Goal: Task Accomplishment & Management: Complete application form

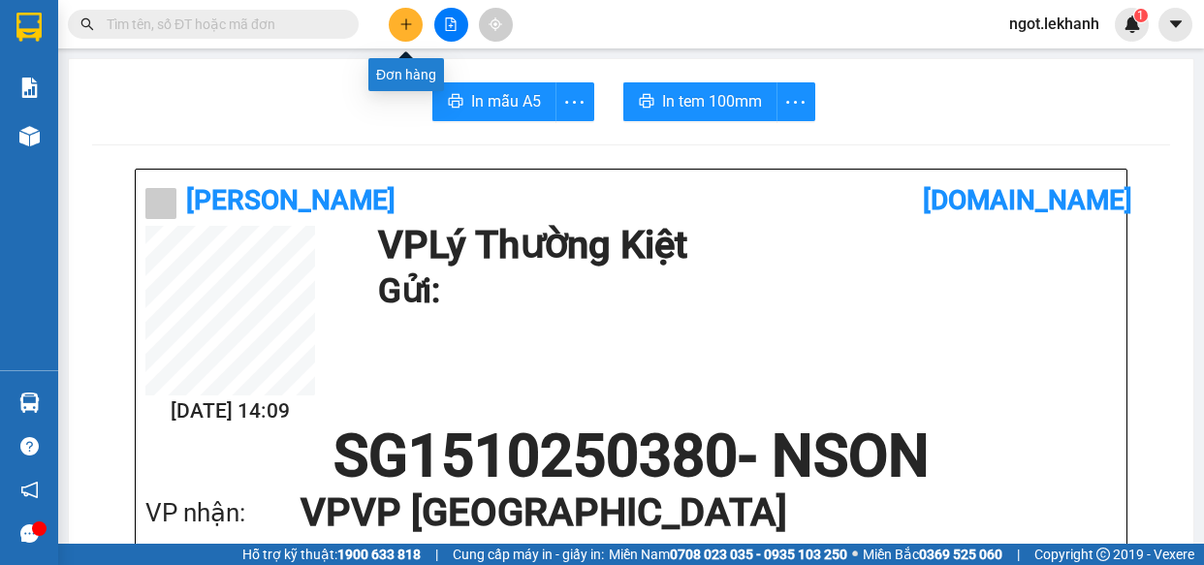
click at [415, 28] on button at bounding box center [406, 25] width 34 height 34
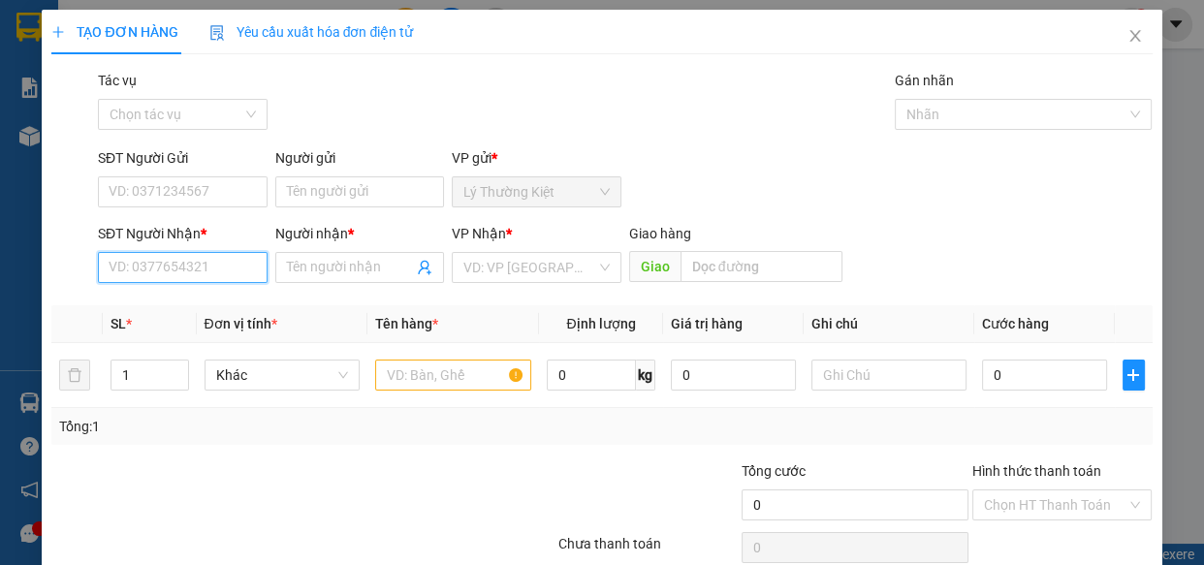
click at [186, 277] on input "SĐT Người Nhận *" at bounding box center [183, 267] width 170 height 31
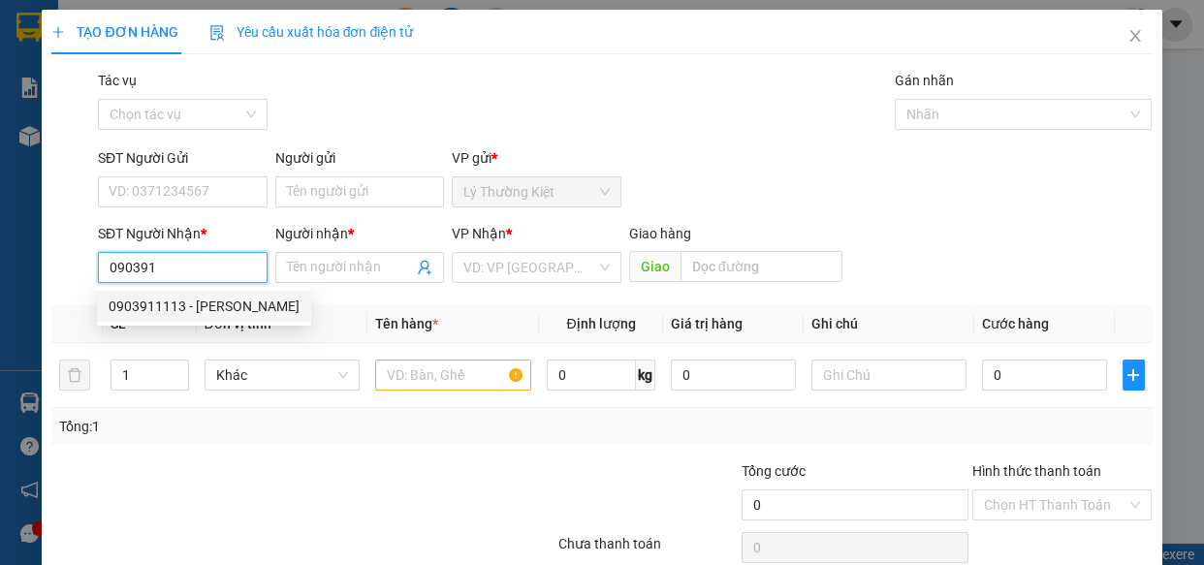
click at [173, 308] on div "0903911113 - [PERSON_NAME]" at bounding box center [204, 306] width 191 height 21
type input "0903911113"
type input "[PERSON_NAME]"
type input "600.000"
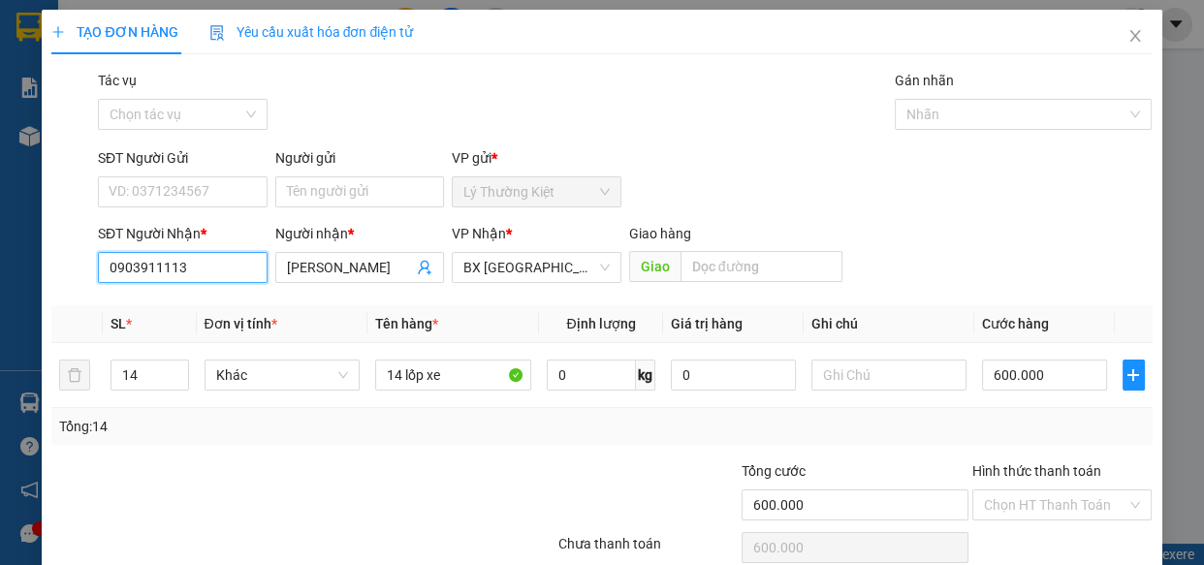
scroll to position [84, 0]
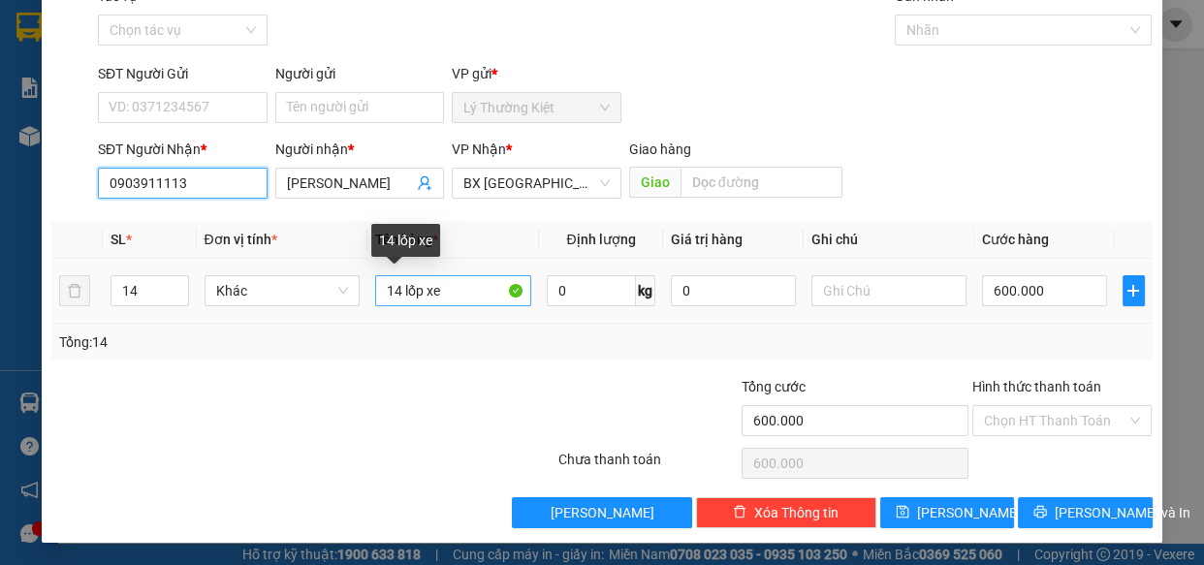
type input "0903911113"
drag, startPoint x: 452, startPoint y: 299, endPoint x: 305, endPoint y: 304, distance: 146.5
click at [308, 310] on tr "14 Khác 14 lốp xe 0 kg 0 600.000" at bounding box center [601, 291] width 1100 height 65
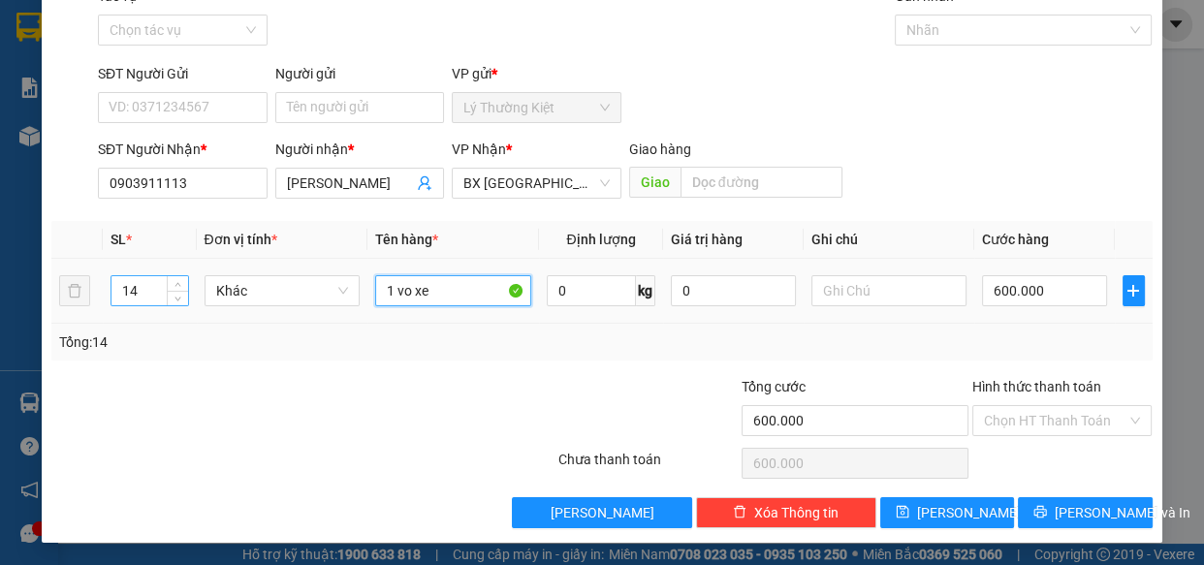
type input "1 vo xe"
click at [155, 291] on input "14" at bounding box center [149, 290] width 76 height 29
type input "1"
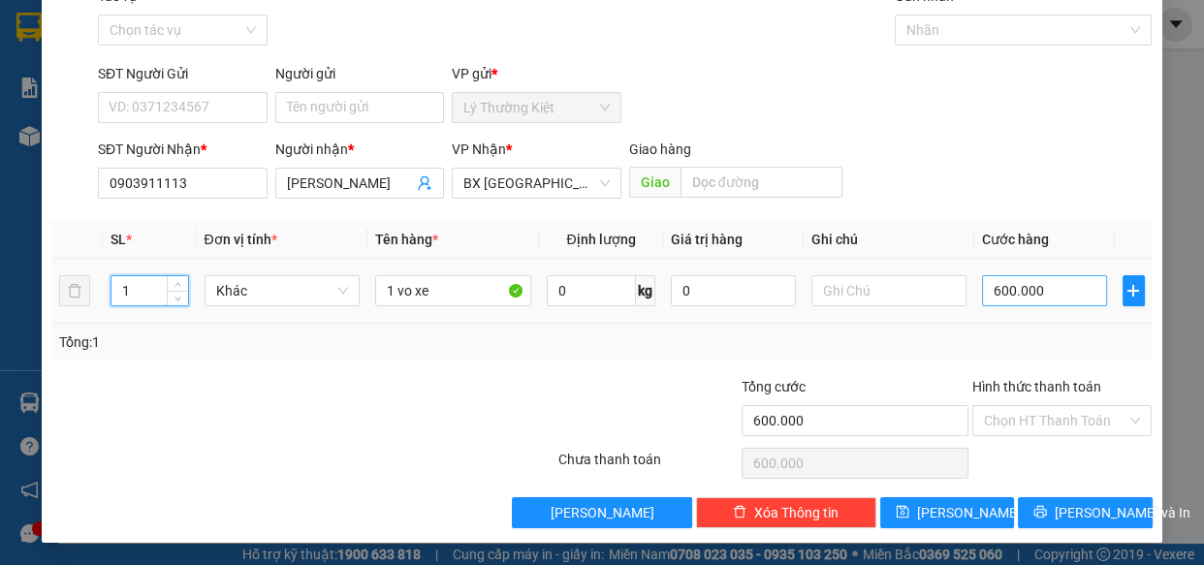
drag, startPoint x: 992, startPoint y: 310, endPoint x: 998, endPoint y: 300, distance: 12.6
click at [996, 309] on td "600.000" at bounding box center [1044, 291] width 141 height 65
click at [999, 297] on input "600.000" at bounding box center [1044, 290] width 125 height 31
type input "5"
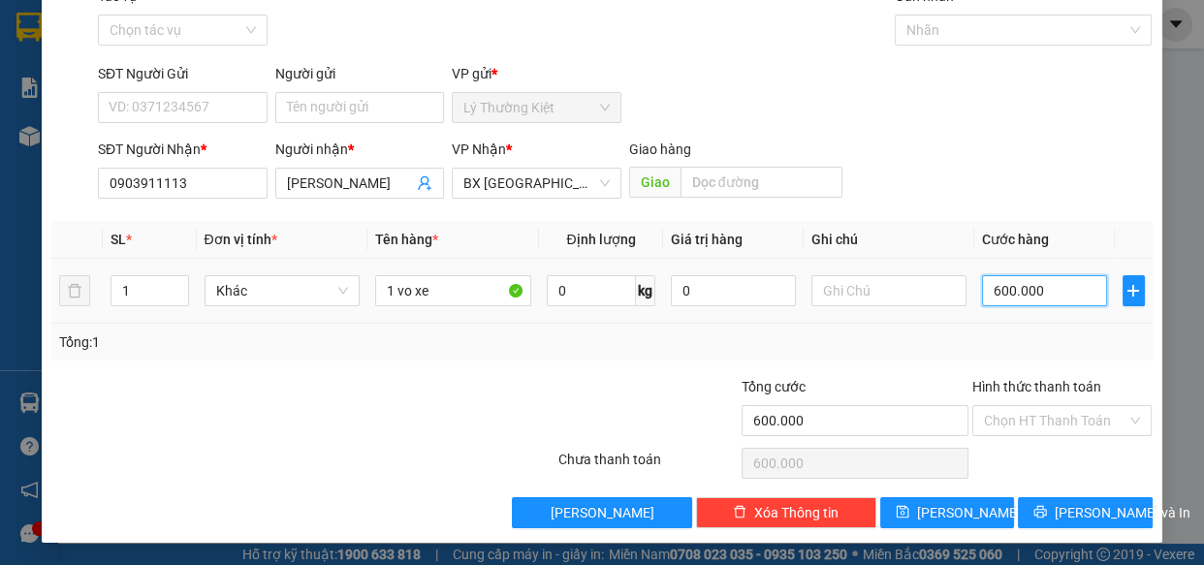
type input "5"
type input "50"
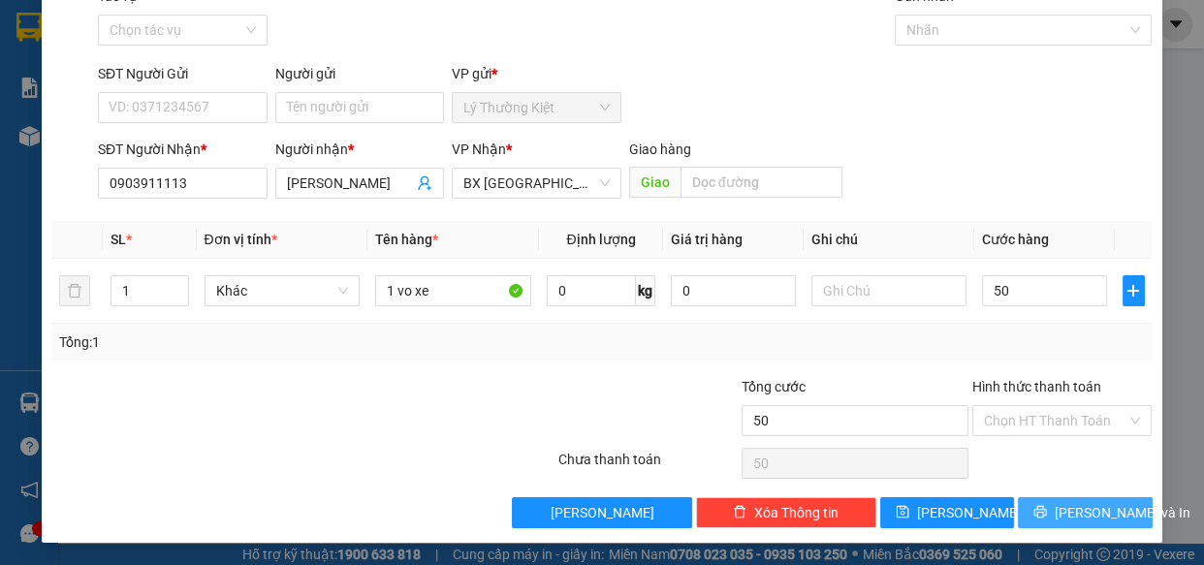
type input "50.000"
click at [1073, 505] on span "[PERSON_NAME] và In" at bounding box center [1123, 512] width 136 height 21
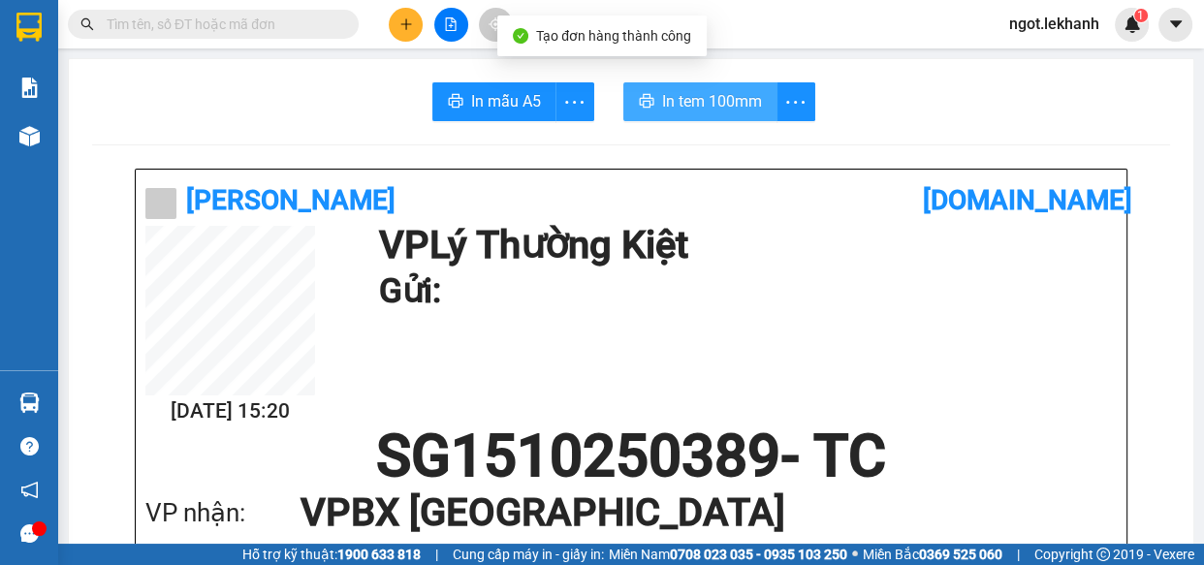
click at [712, 106] on span "In tem 100mm" at bounding box center [712, 101] width 100 height 24
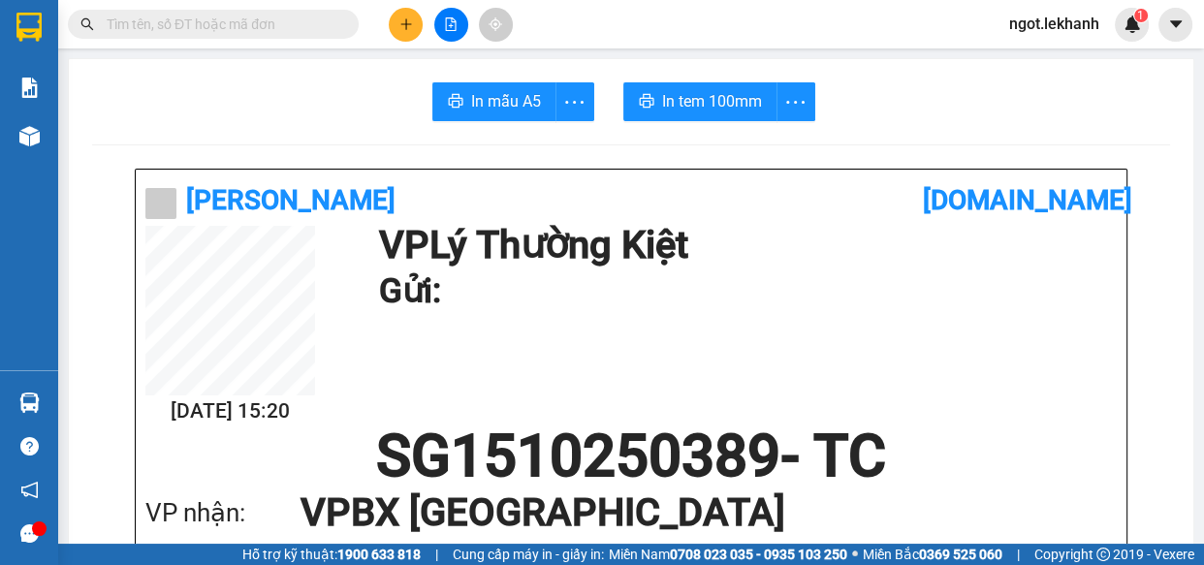
click at [395, 32] on button at bounding box center [406, 25] width 34 height 34
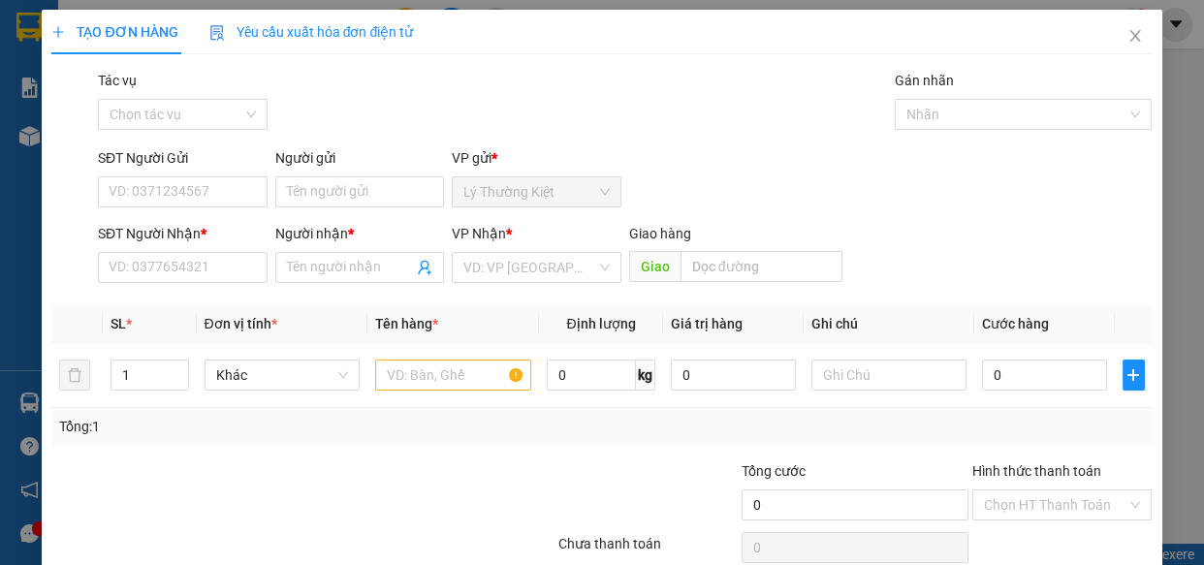
click at [197, 313] on th "Đơn vị tính *" at bounding box center [283, 324] width 172 height 38
click at [184, 279] on input "SĐT Người Nhận *" at bounding box center [183, 267] width 170 height 31
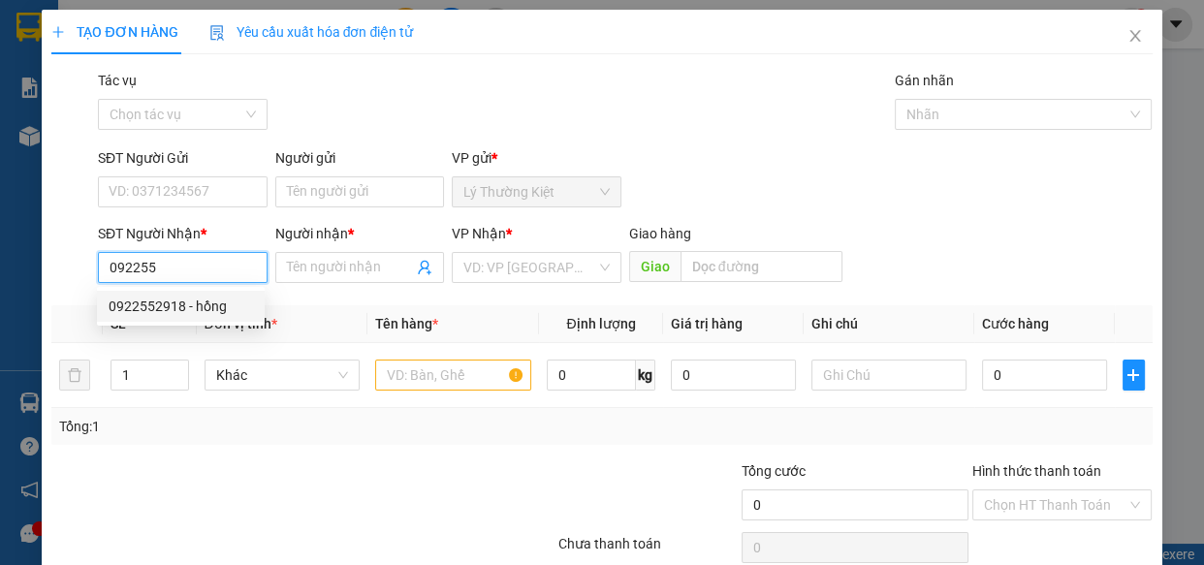
click at [220, 296] on div "0922552918 - hồng" at bounding box center [181, 306] width 144 height 21
type input "0922552918"
type input "hồng"
type input "30.000"
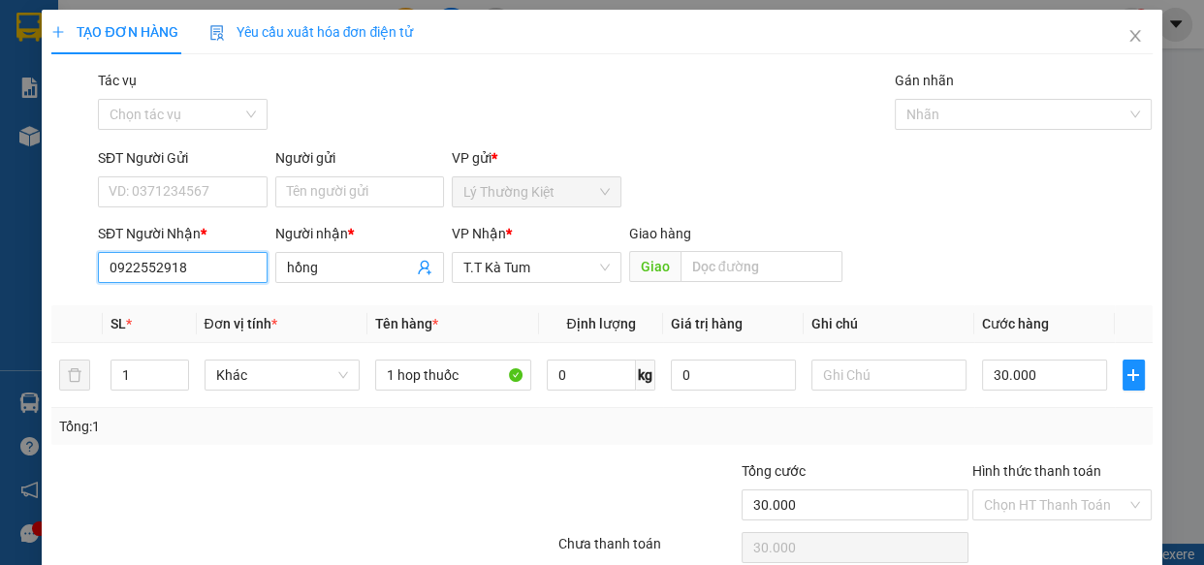
scroll to position [84, 0]
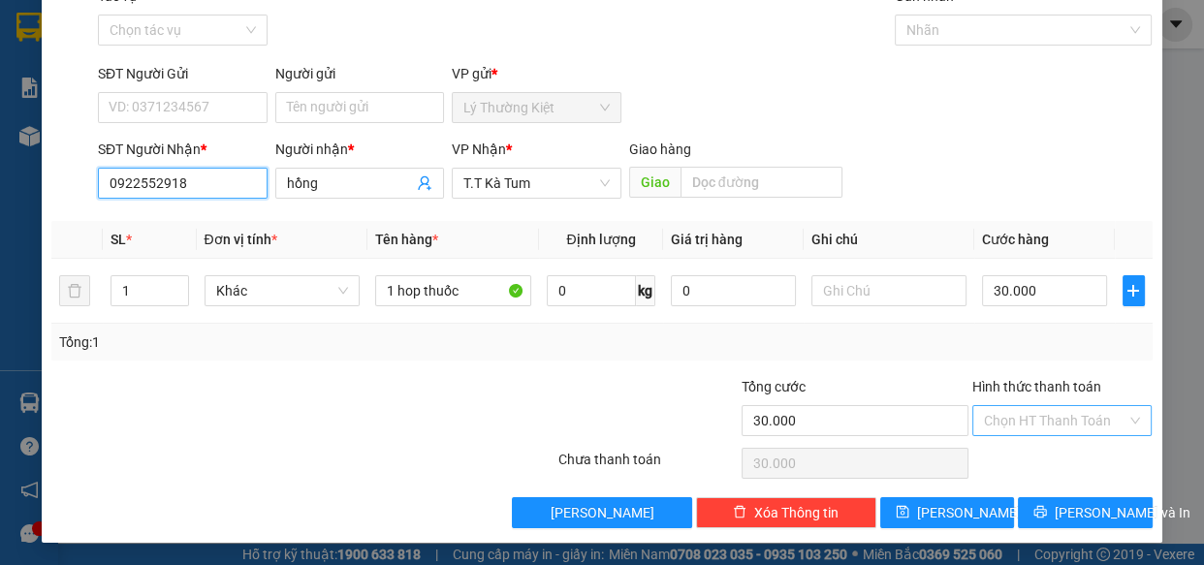
type input "0922552918"
click at [1030, 419] on input "Hình thức thanh toán" at bounding box center [1055, 420] width 143 height 29
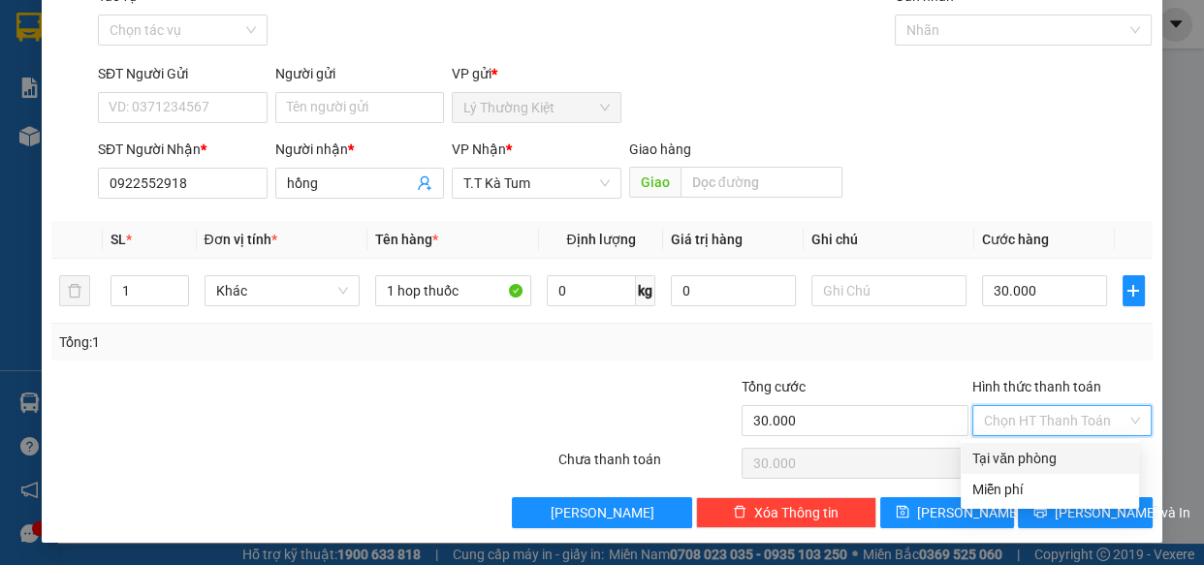
click at [1050, 448] on div "Tại văn phòng" at bounding box center [1049, 458] width 155 height 21
type input "0"
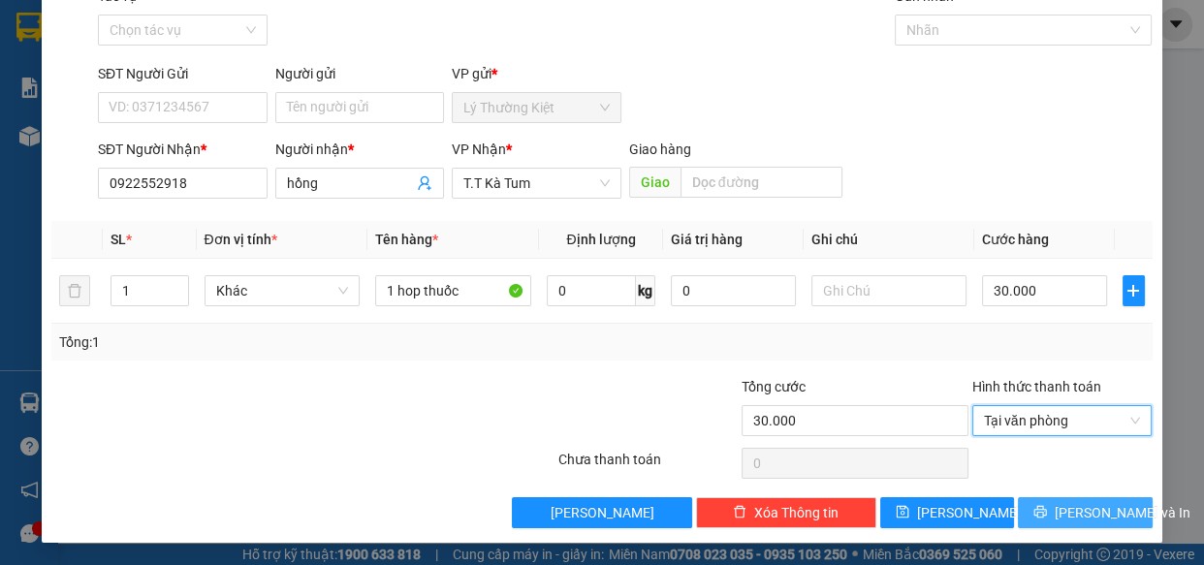
click at [1067, 503] on span "[PERSON_NAME] và In" at bounding box center [1123, 512] width 136 height 21
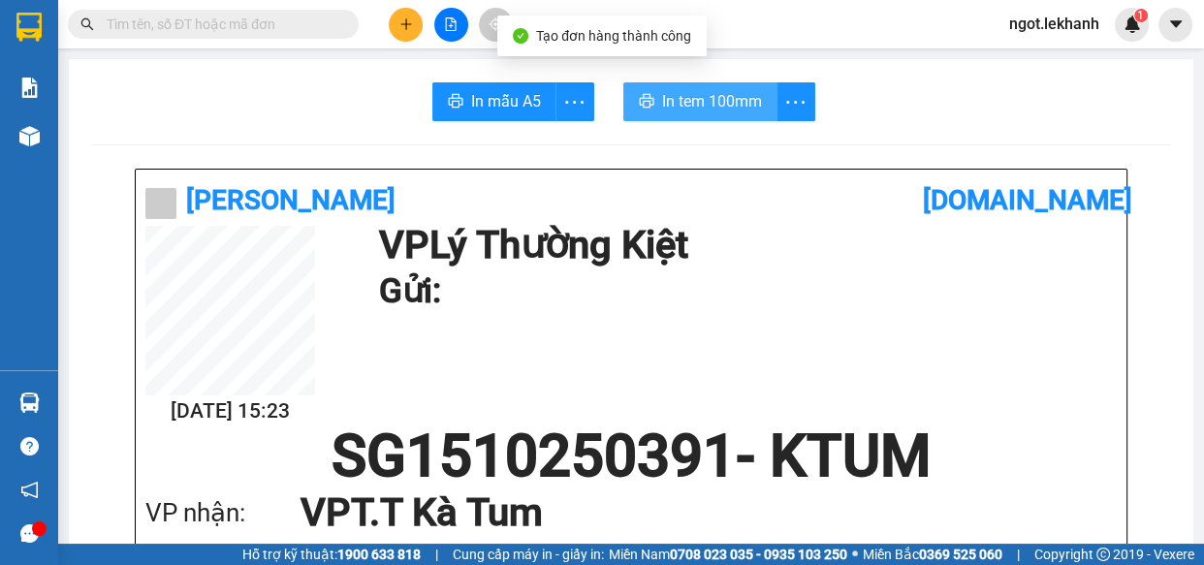
click at [688, 107] on span "In tem 100mm" at bounding box center [712, 101] width 100 height 24
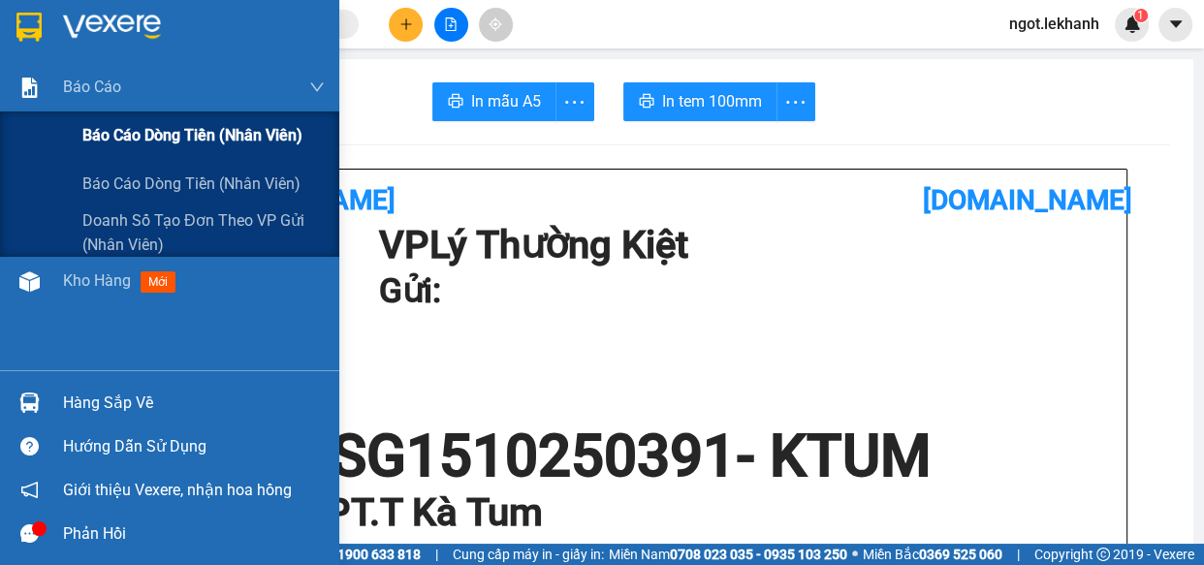
click at [115, 138] on span "Báo cáo dòng tiền (nhân viên)" at bounding box center [192, 135] width 220 height 24
